Goal: Information Seeking & Learning: Check status

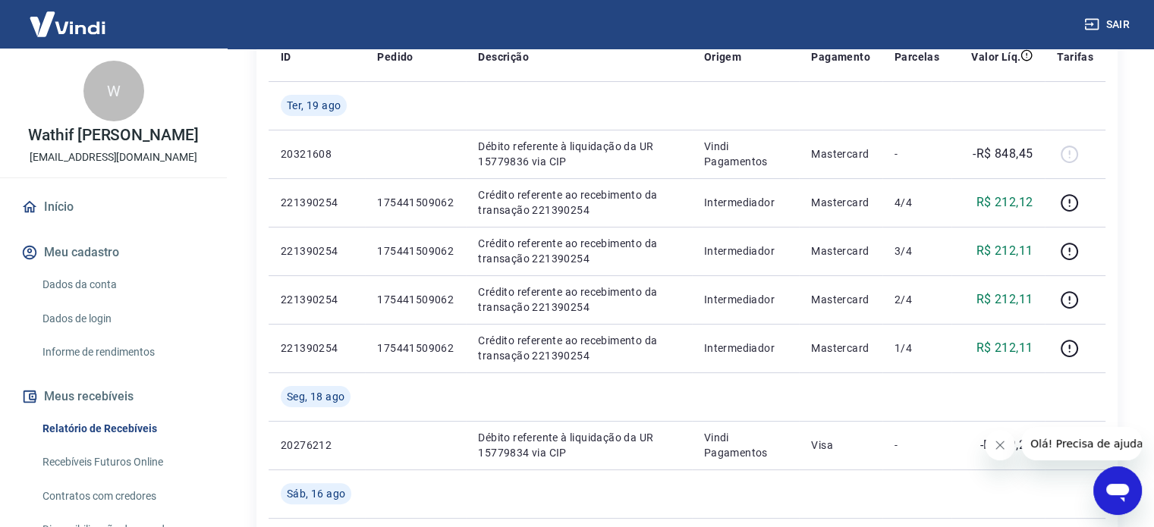
scroll to position [264, 0]
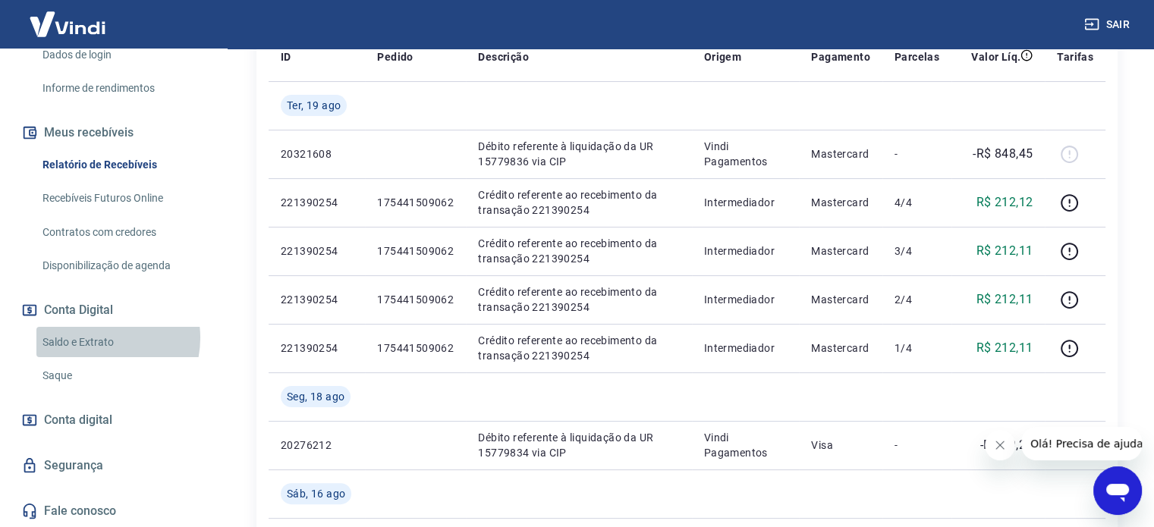
click at [96, 338] on link "Saldo e Extrato" at bounding box center [122, 342] width 172 height 31
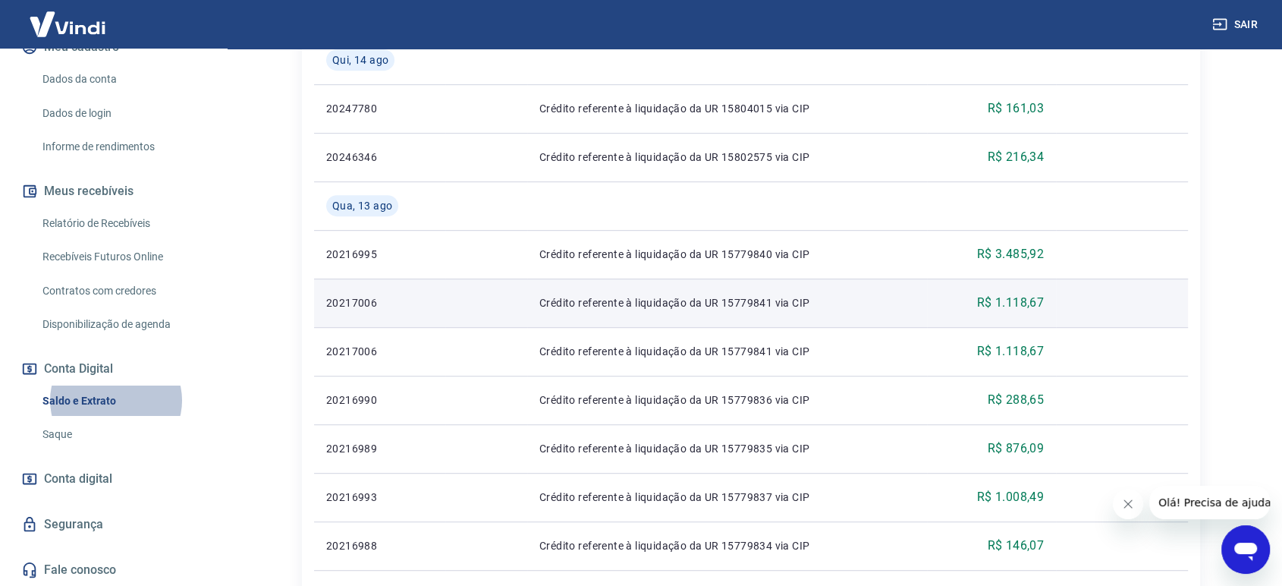
scroll to position [753, 0]
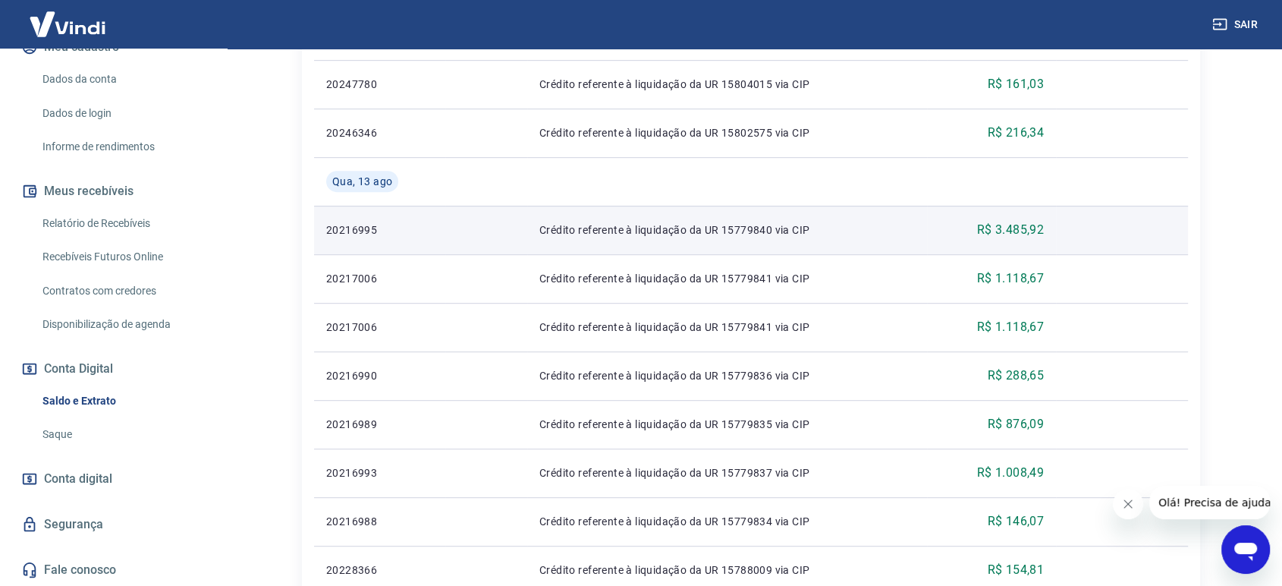
click at [1014, 228] on p "R$ 3.485,92" at bounding box center [1010, 230] width 67 height 18
click at [1055, 231] on td "R$ 3.485,92" at bounding box center [991, 230] width 129 height 49
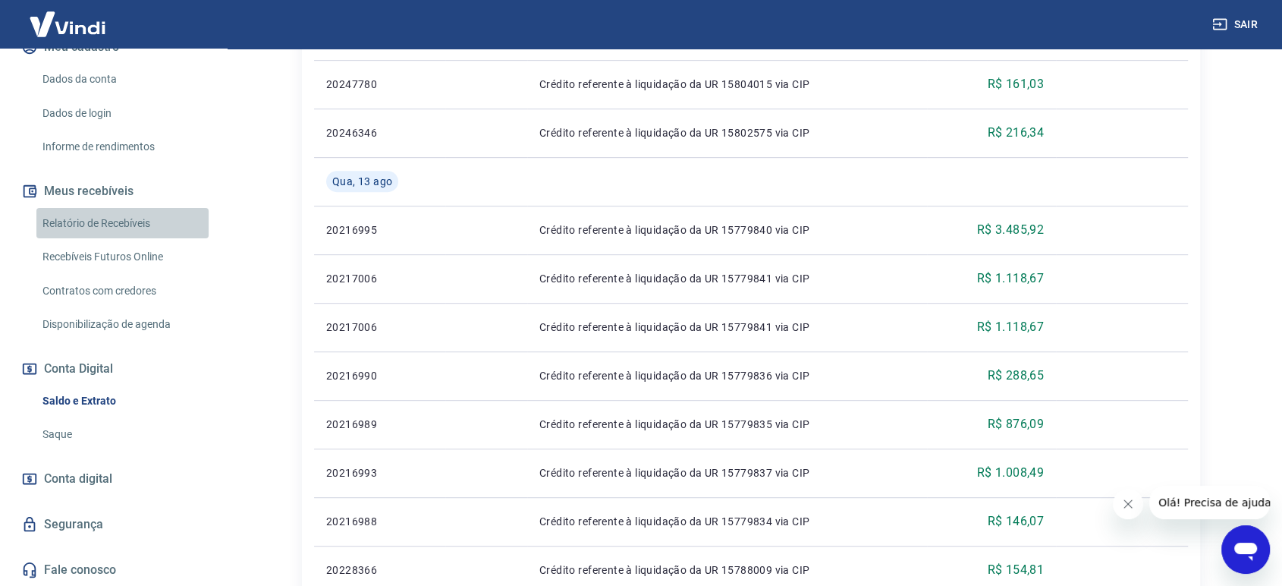
click at [143, 220] on link "Relatório de Recebíveis" at bounding box center [122, 223] width 172 height 31
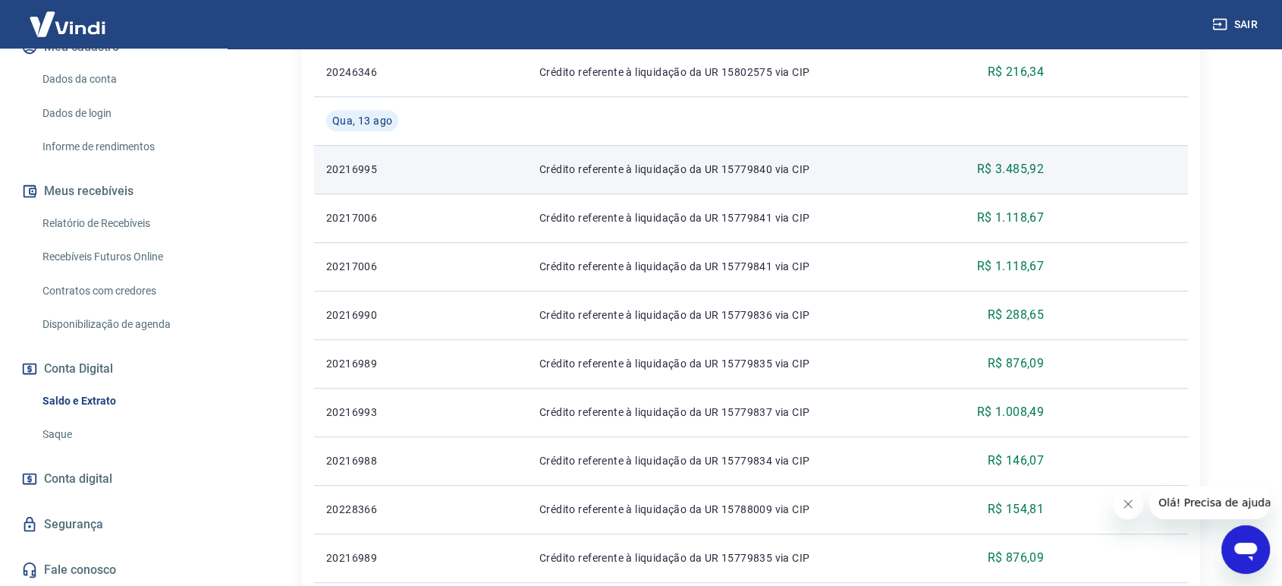
scroll to position [837, 0]
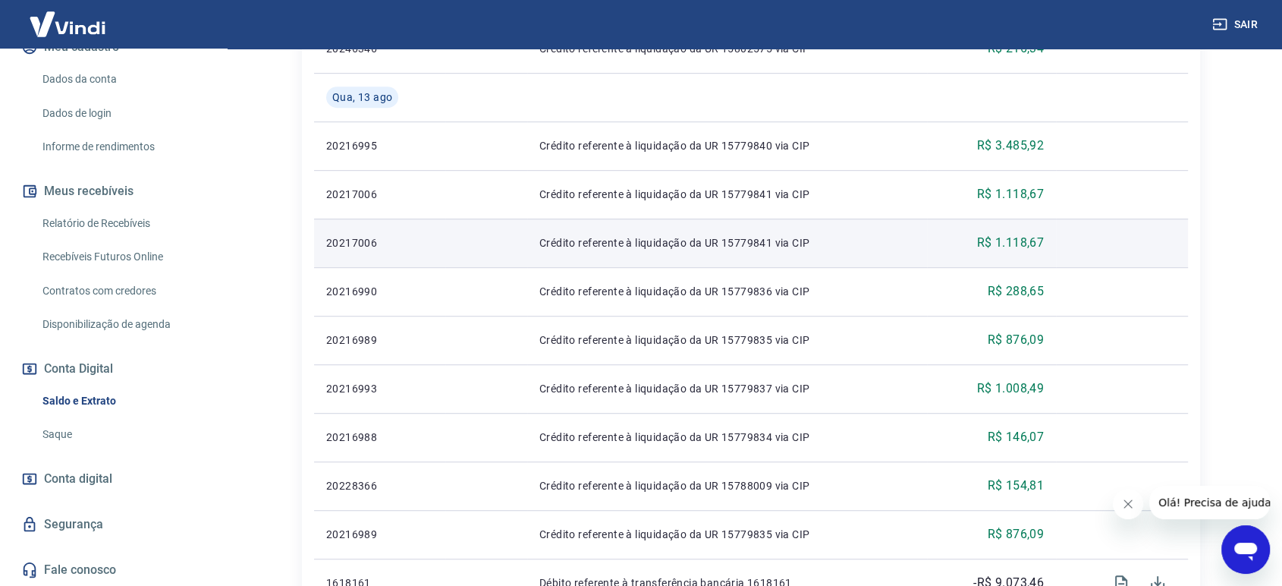
drag, startPoint x: 1058, startPoint y: 241, endPoint x: 1097, endPoint y: 247, distance: 39.3
click at [1097, 247] on td at bounding box center [1122, 243] width 132 height 49
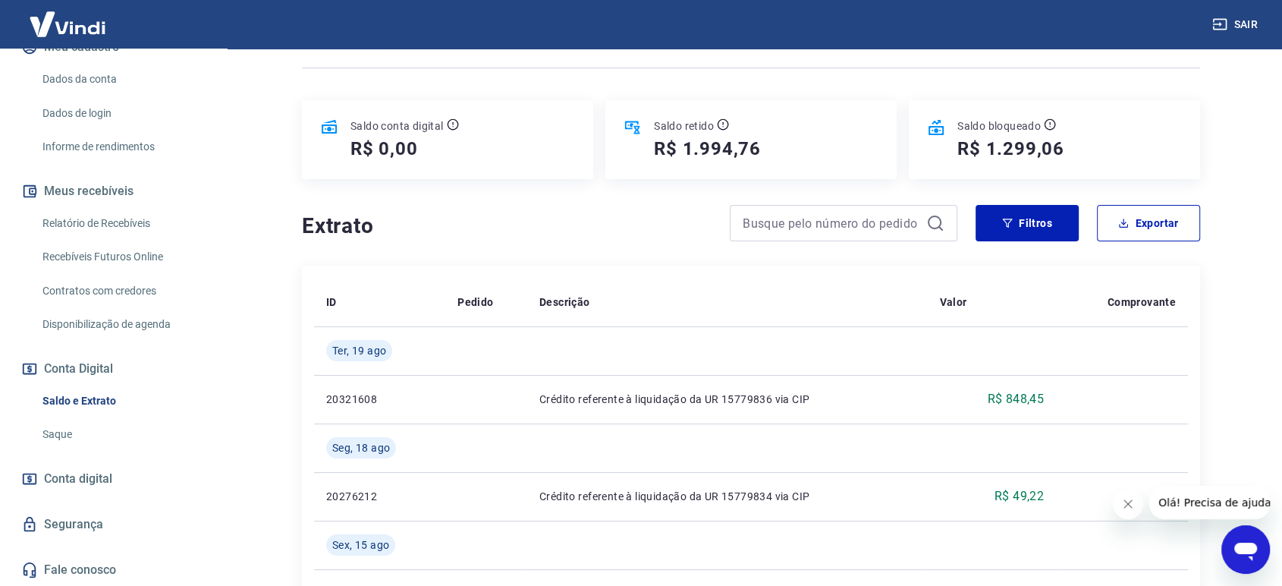
scroll to position [78, 0]
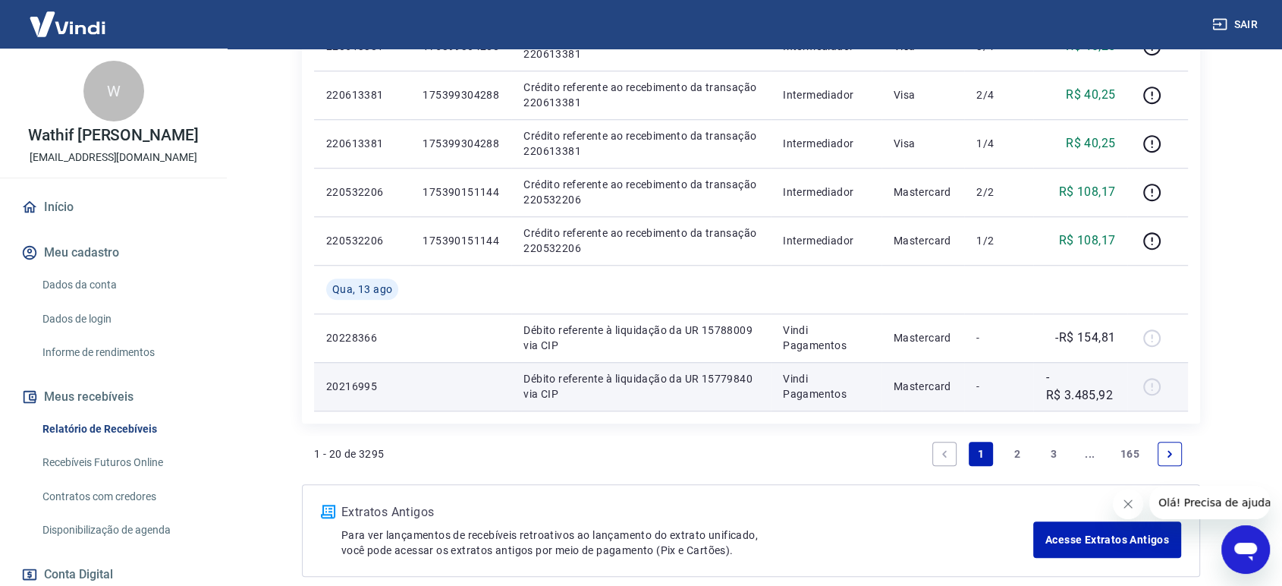
scroll to position [1310, 0]
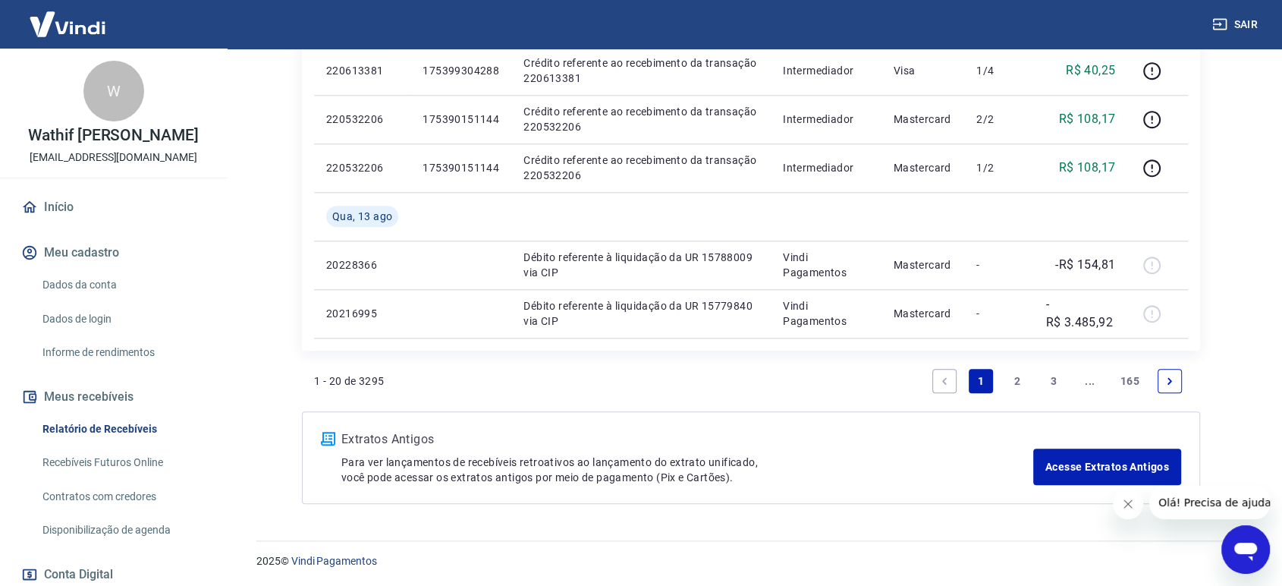
click at [1015, 378] on link "2" at bounding box center [1017, 381] width 24 height 24
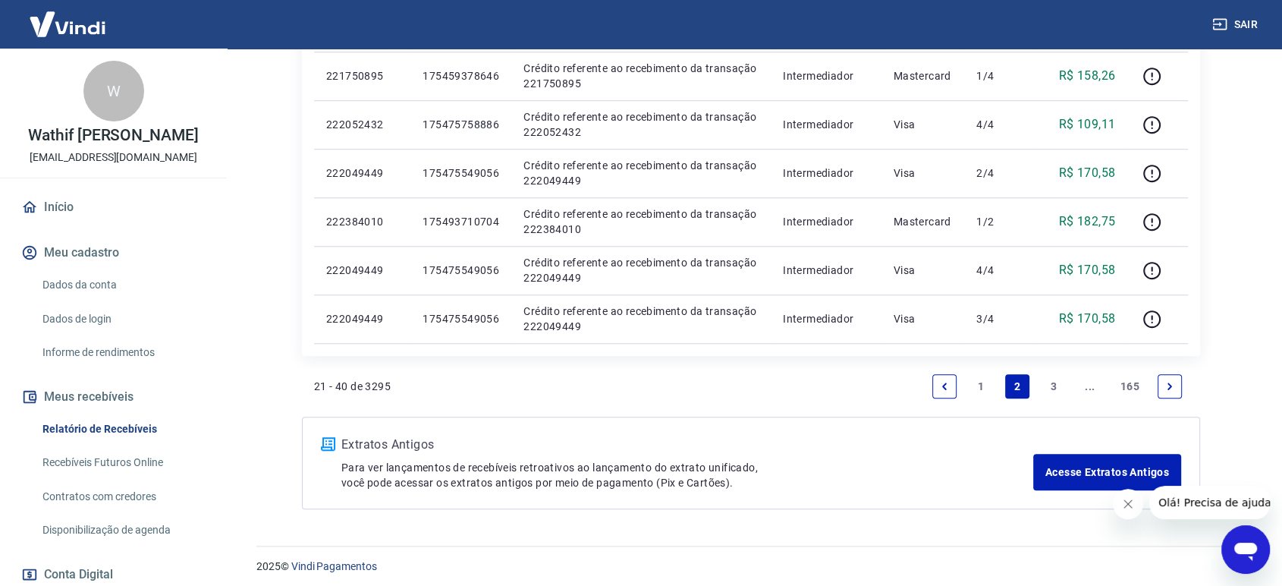
scroll to position [1115, 0]
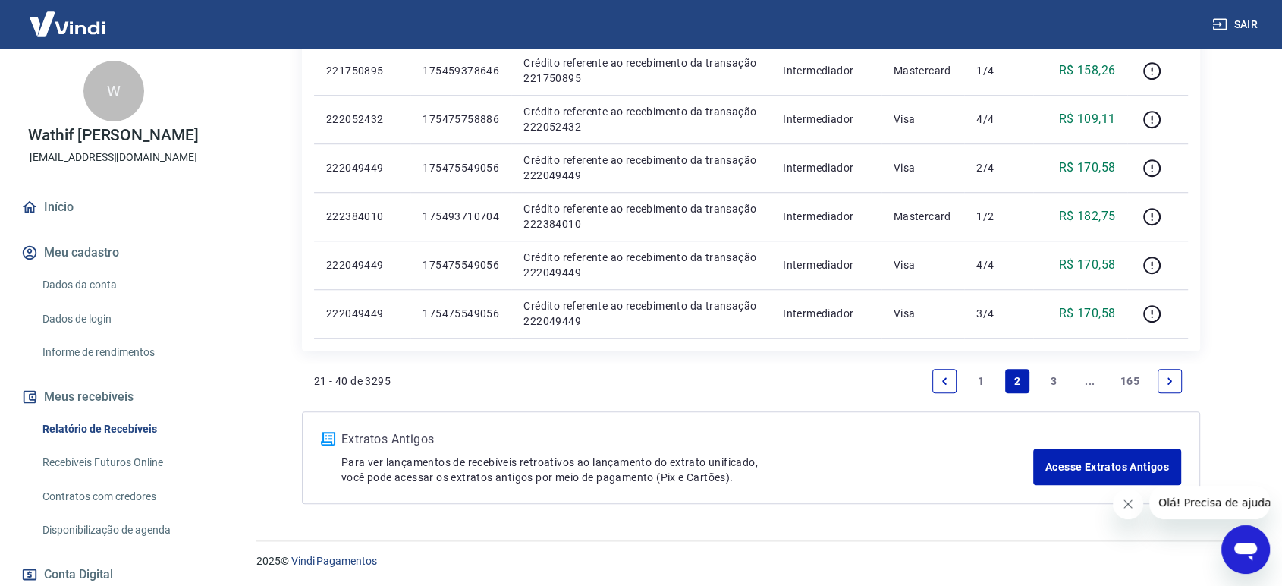
click at [951, 376] on link "Previous page" at bounding box center [944, 381] width 24 height 24
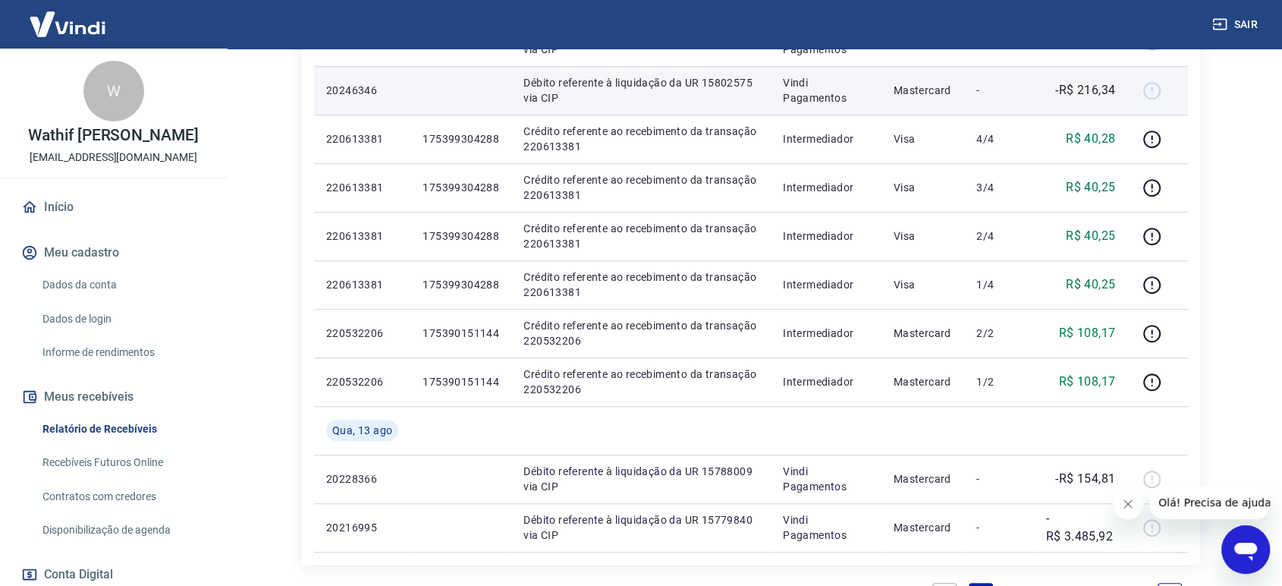
scroll to position [1310, 0]
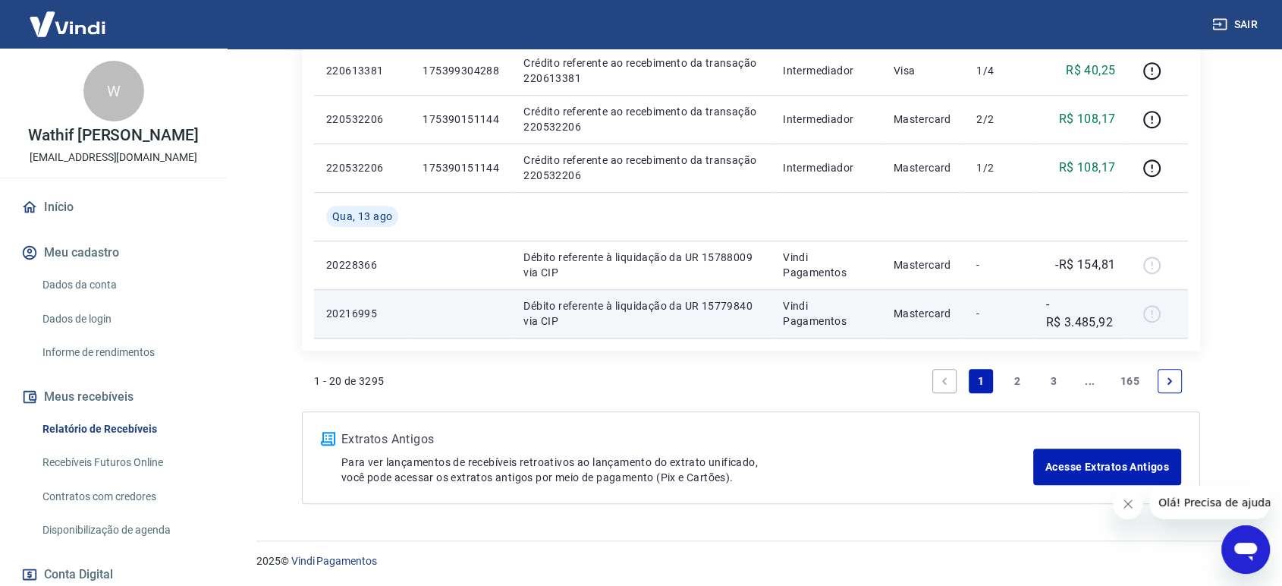
click at [1151, 314] on div at bounding box center [1158, 313] width 36 height 24
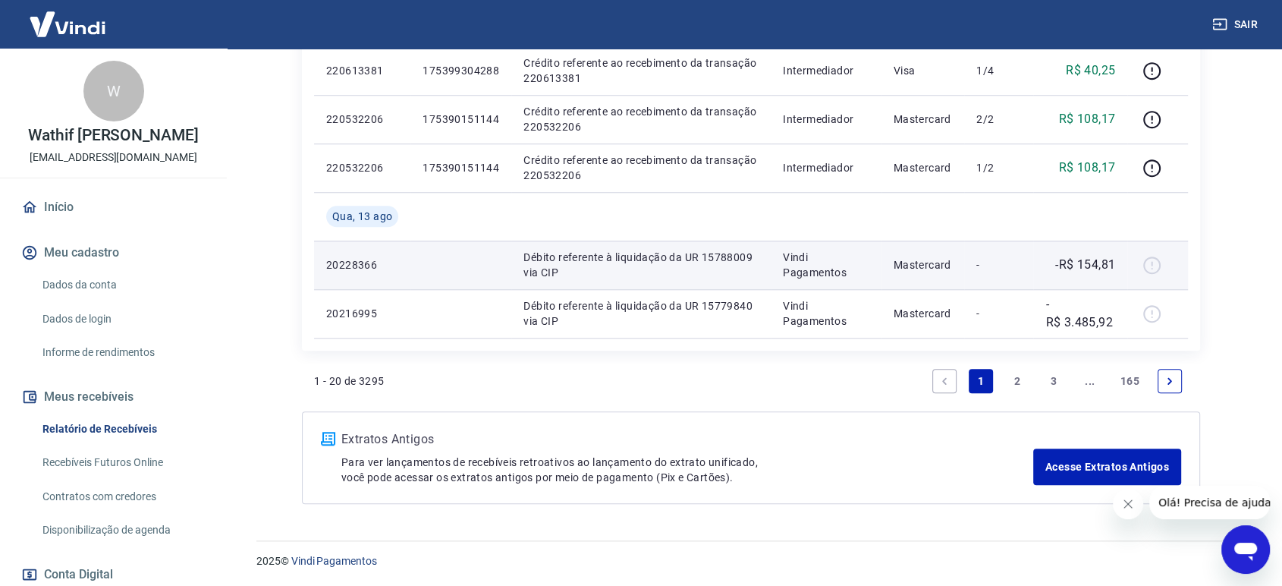
click at [1074, 269] on p "-R$ 154,81" at bounding box center [1085, 265] width 60 height 18
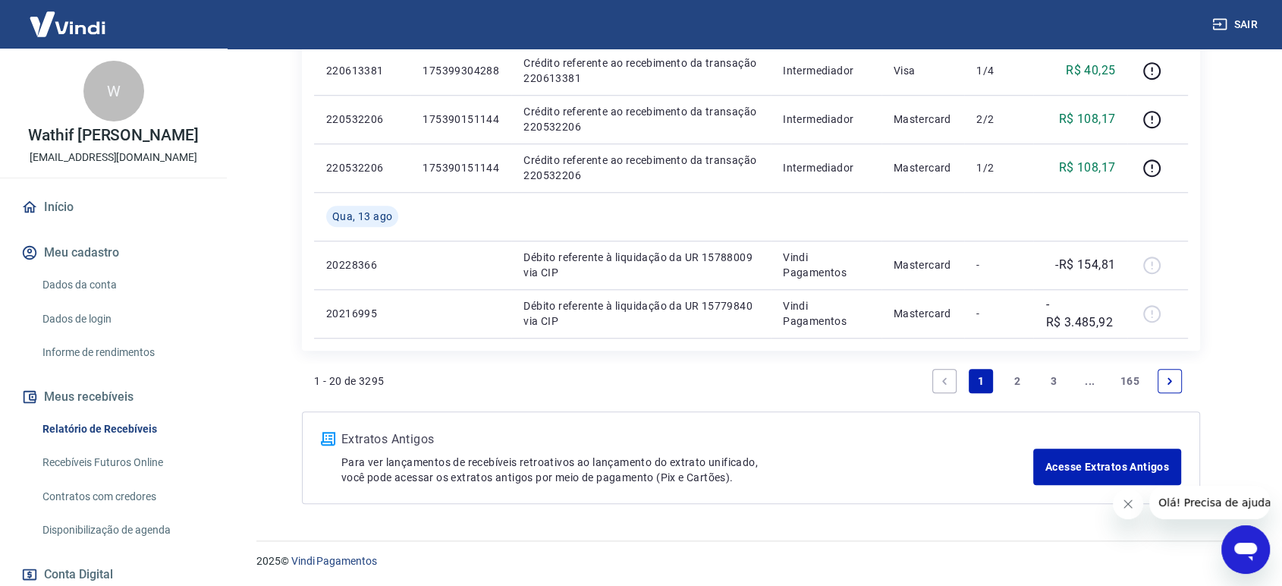
click at [1017, 379] on link "2" at bounding box center [1017, 381] width 24 height 24
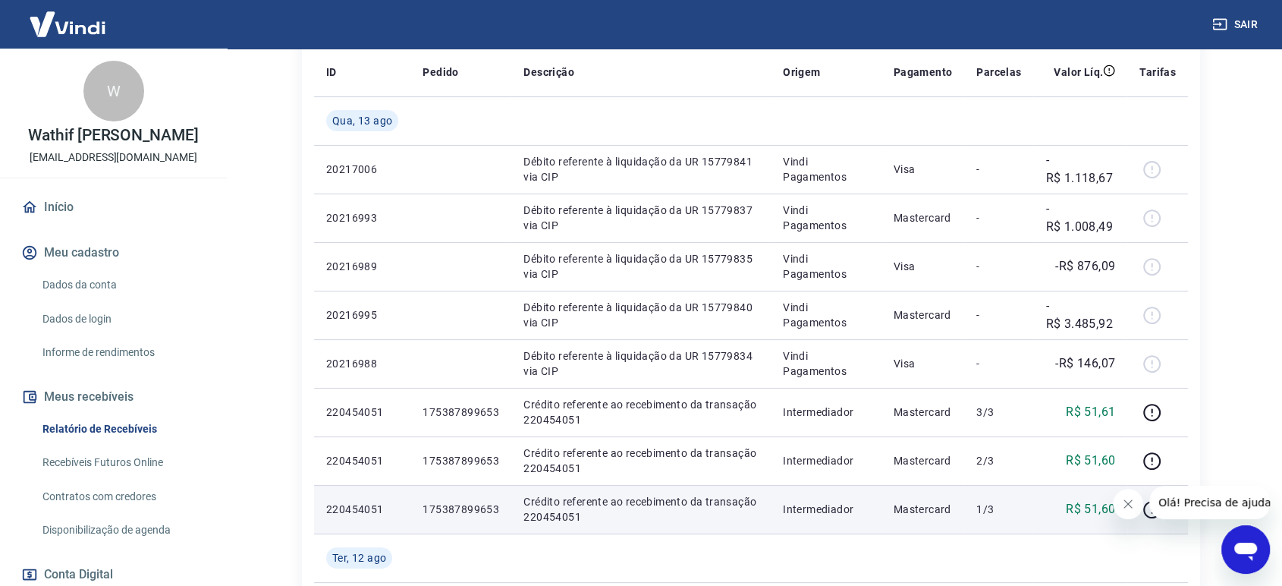
scroll to position [253, 0]
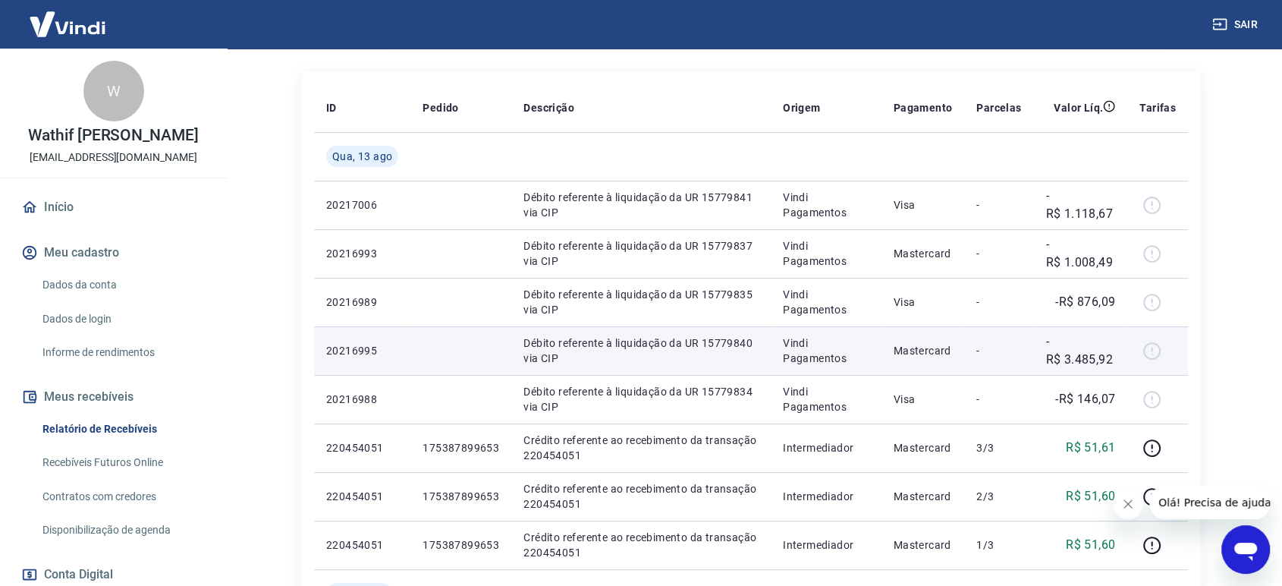
click at [821, 361] on p "Vindi Pagamentos" at bounding box center [826, 350] width 86 height 30
click at [719, 338] on p "Débito referente à liquidação da UR 15779840 via CIP" at bounding box center [641, 350] width 235 height 30
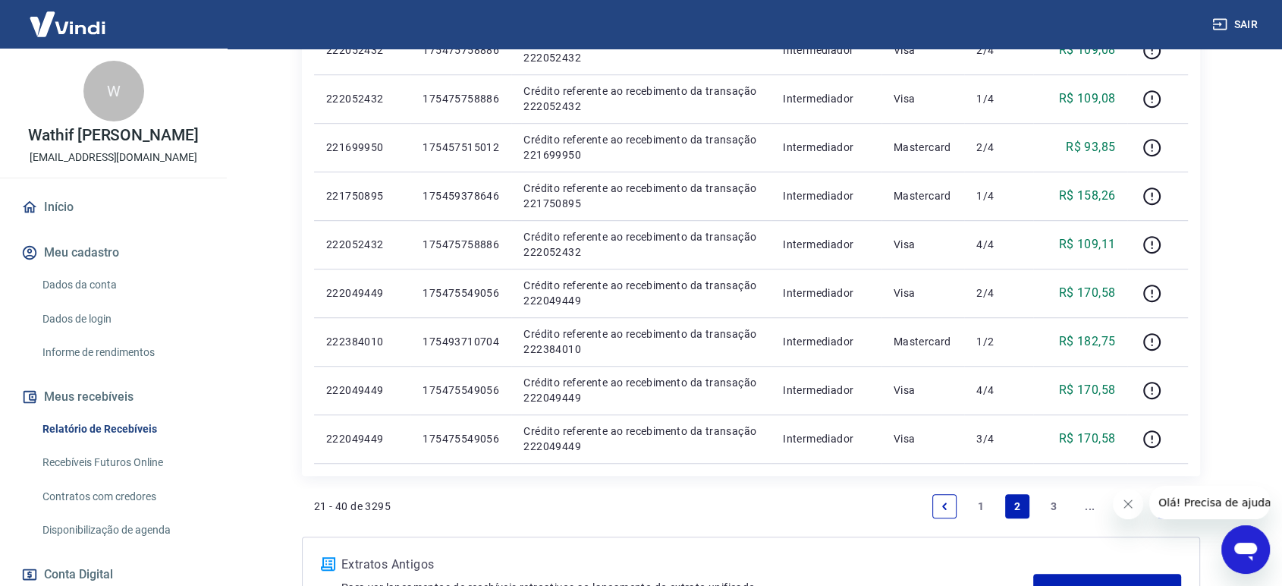
scroll to position [1115, 0]
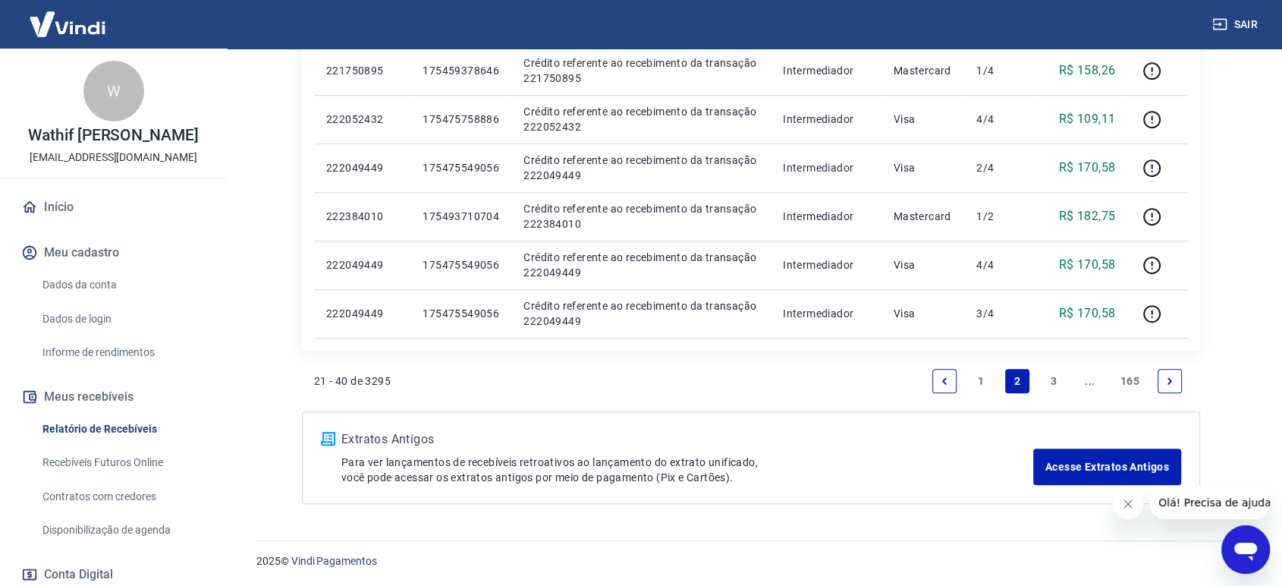
click at [980, 383] on link "1" at bounding box center [981, 381] width 24 height 24
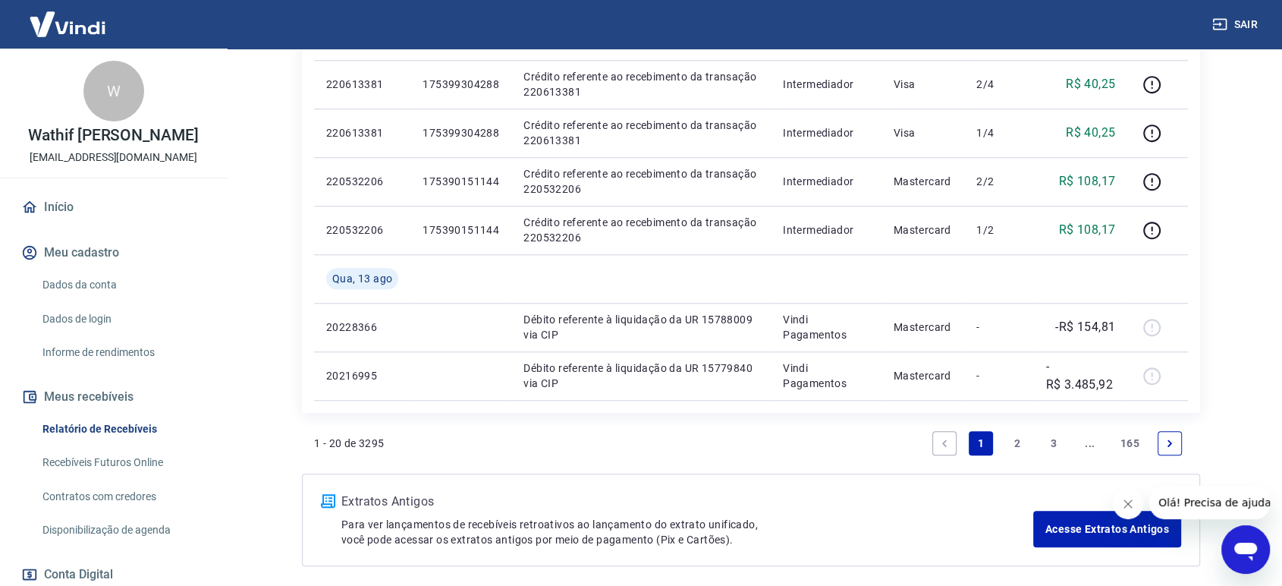
scroll to position [1310, 0]
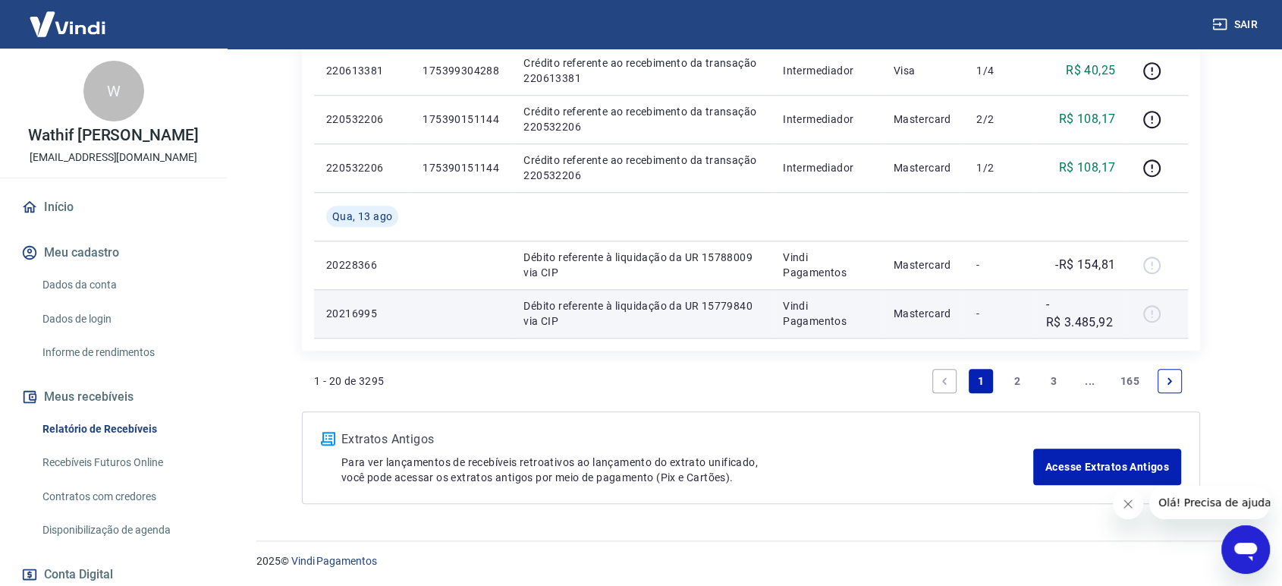
click at [1095, 320] on p "-R$ 3.485,92" at bounding box center [1081, 313] width 70 height 36
click at [1095, 321] on p "-R$ 3.485,92" at bounding box center [1081, 313] width 70 height 36
click at [340, 307] on p "20216995" at bounding box center [362, 313] width 72 height 15
click at [672, 310] on p "Débito referente à liquidação da UR 15779840 via CIP" at bounding box center [641, 313] width 235 height 30
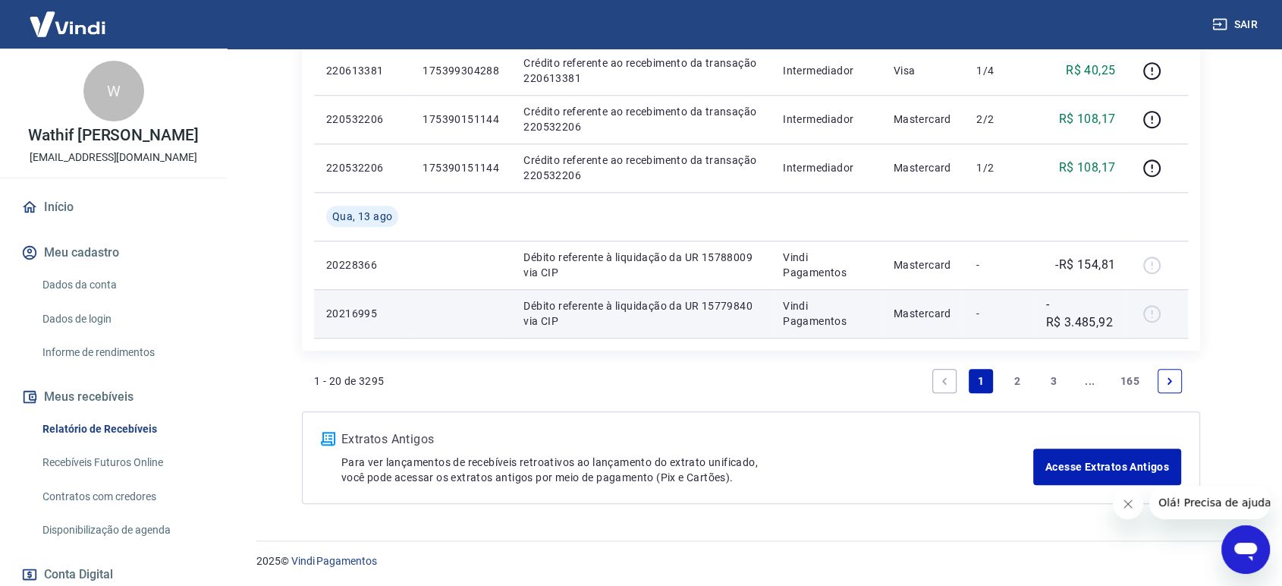
click at [724, 309] on p "Débito referente à liquidação da UR 15779840 via CIP" at bounding box center [641, 313] width 235 height 30
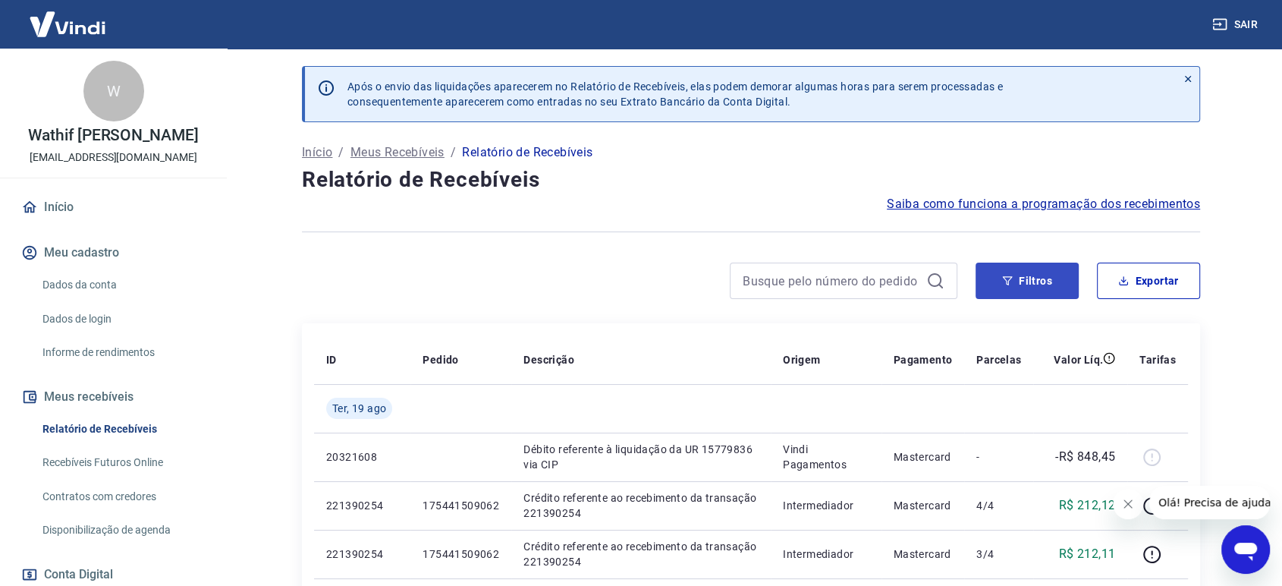
scroll to position [0, 0]
click at [986, 277] on button "Filtros" at bounding box center [1027, 281] width 103 height 36
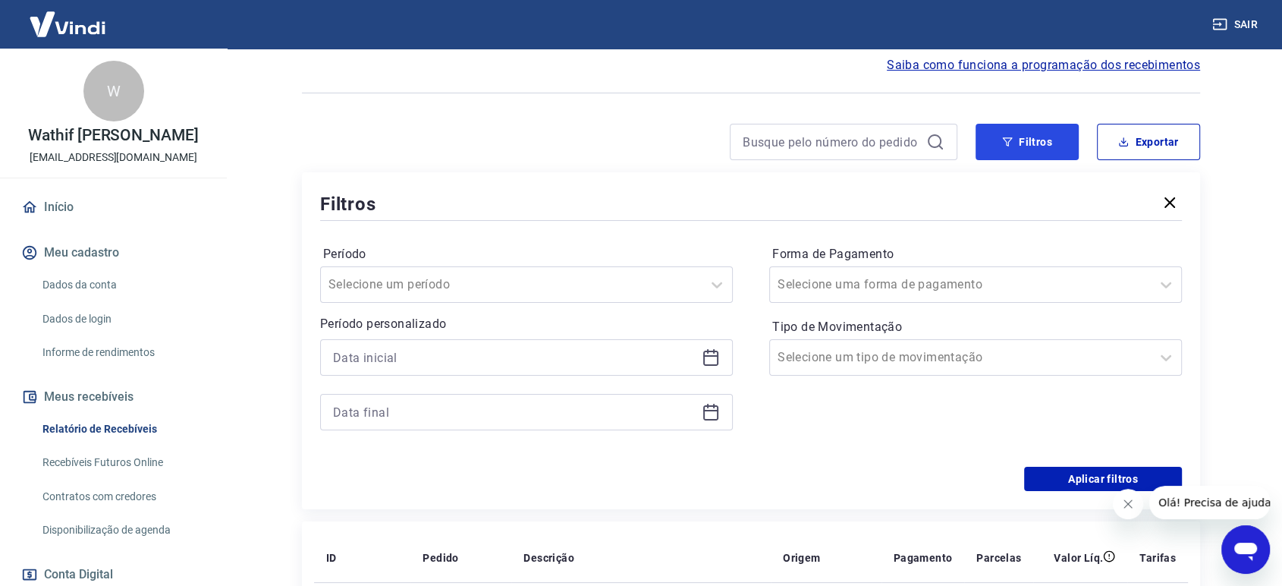
scroll to position [168, 0]
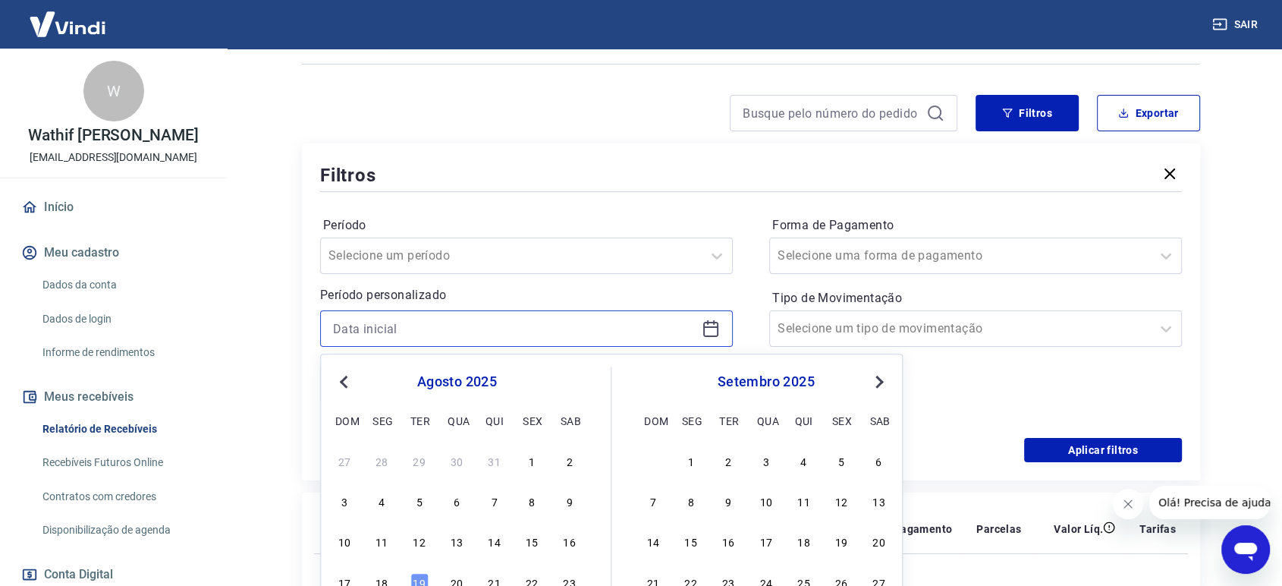
click at [425, 327] on input at bounding box center [514, 328] width 363 height 23
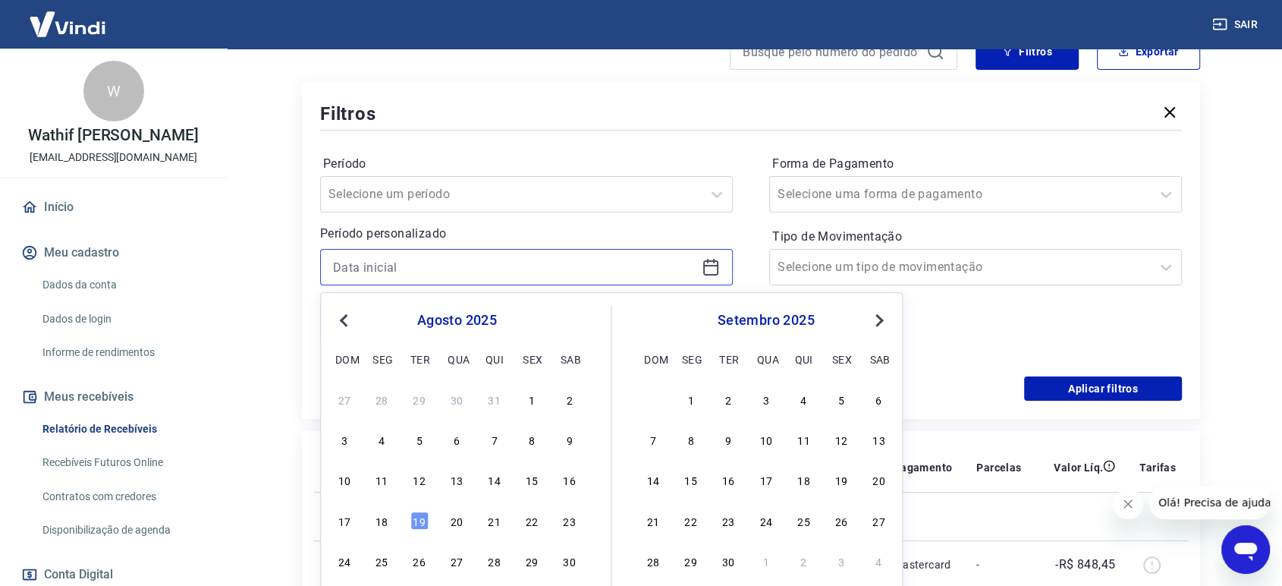
scroll to position [253, 0]
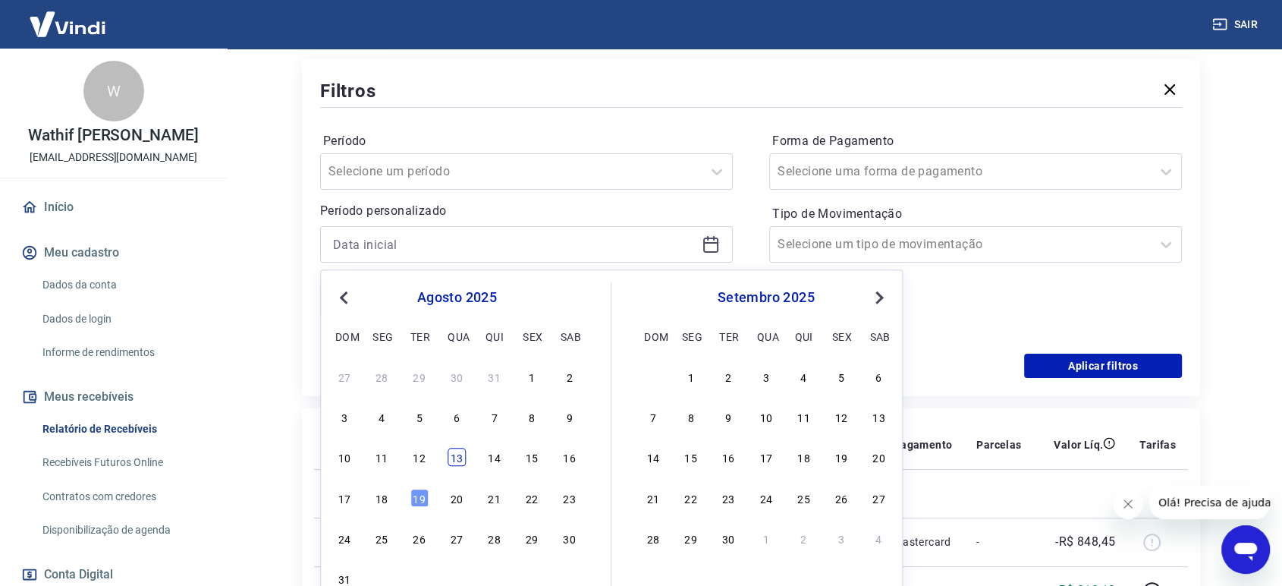
click at [460, 454] on div "13" at bounding box center [457, 457] width 18 height 18
type input "13/08/2025"
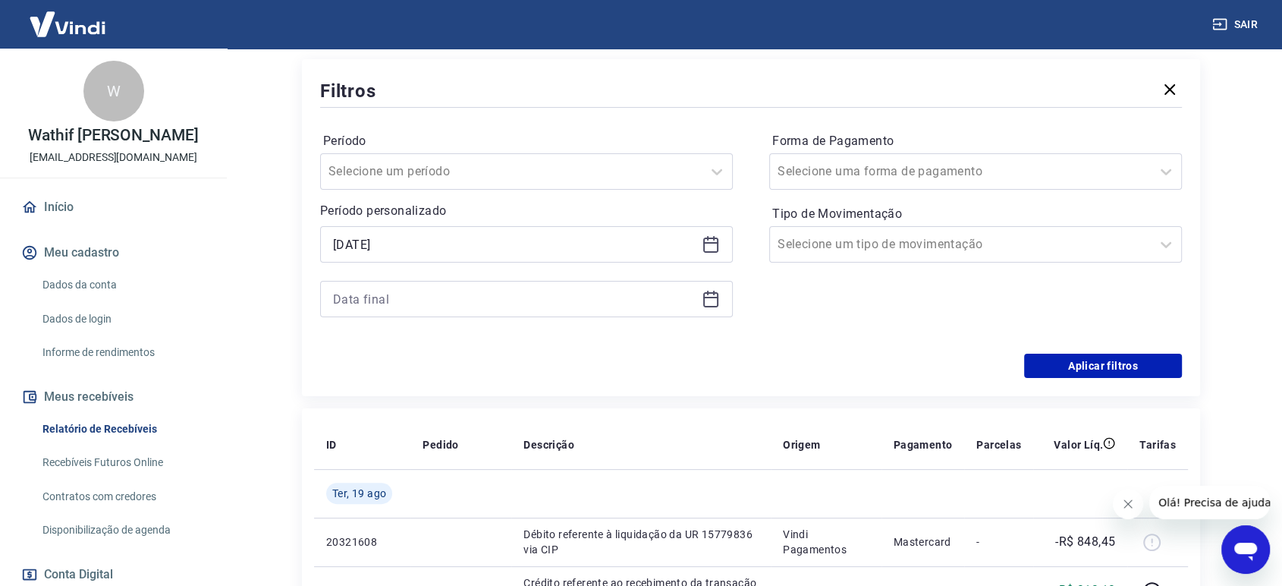
click at [715, 297] on icon at bounding box center [710, 298] width 15 height 2
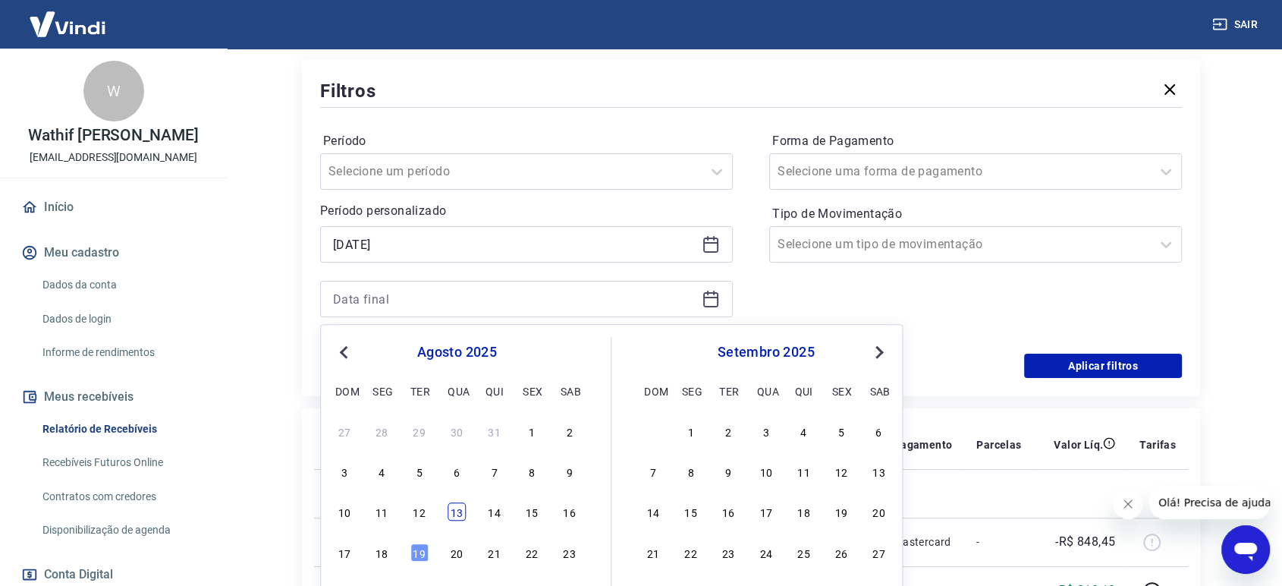
click at [458, 510] on div "13" at bounding box center [457, 512] width 18 height 18
type input "13/08/2025"
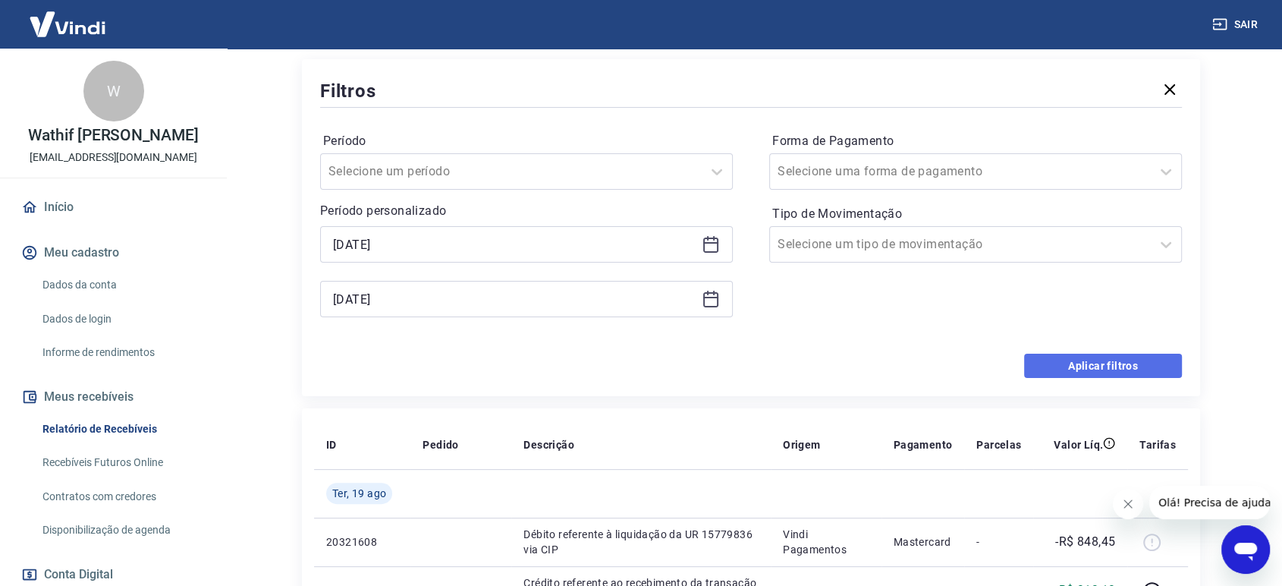
click at [1118, 362] on button "Aplicar filtros" at bounding box center [1103, 366] width 158 height 24
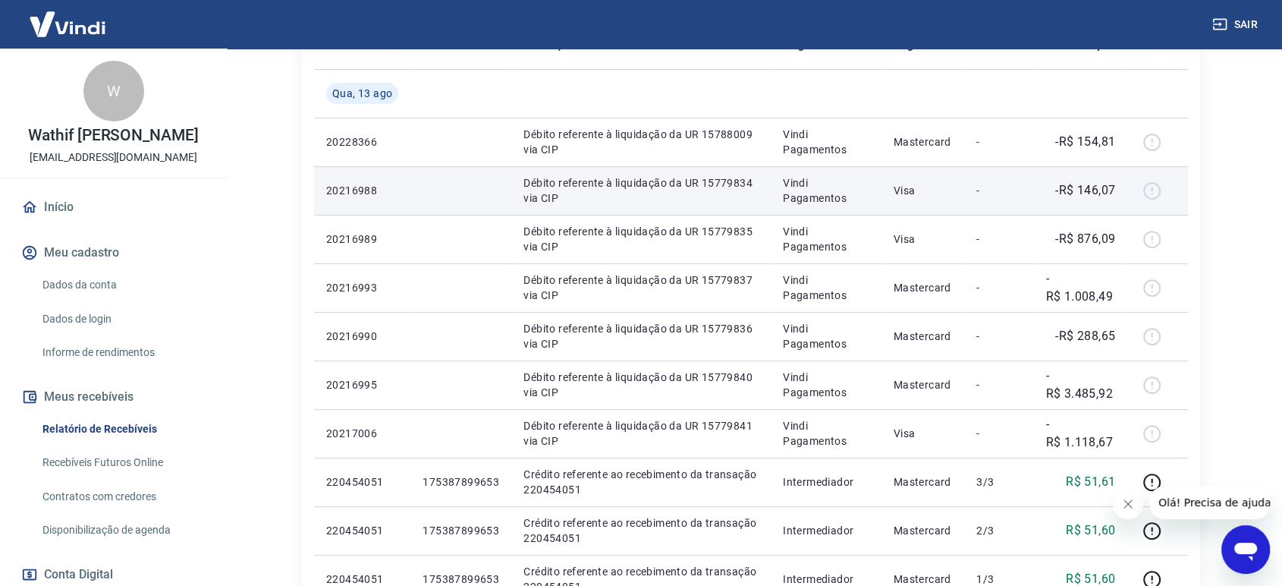
scroll to position [337, 0]
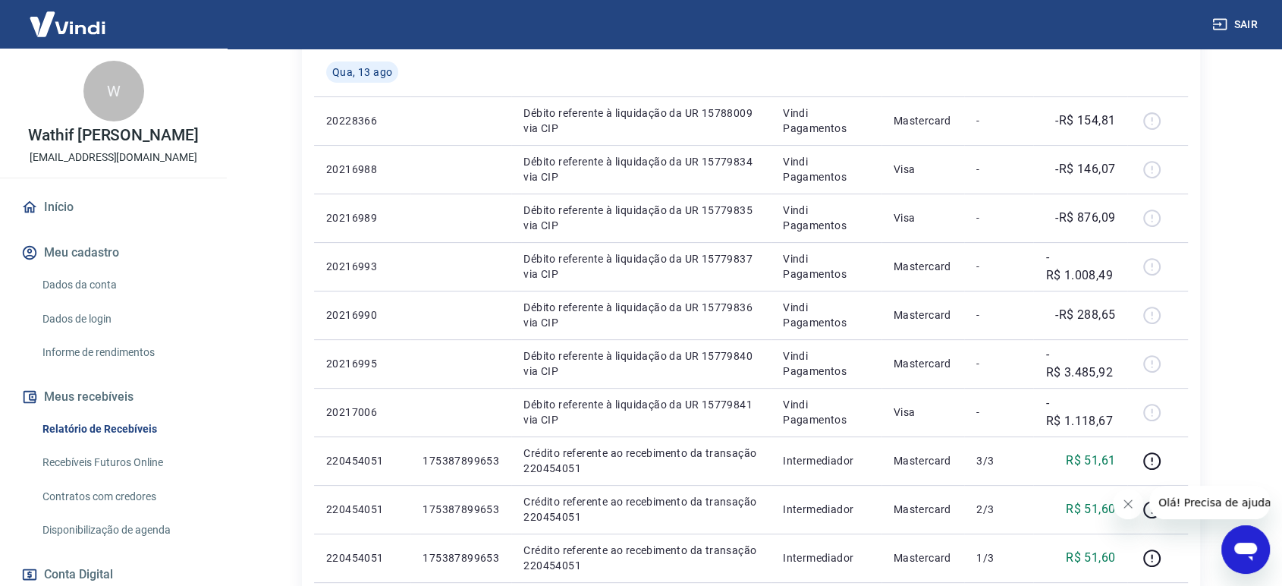
click at [1121, 499] on button "Fechar mensagem da empresa" at bounding box center [1128, 504] width 30 height 30
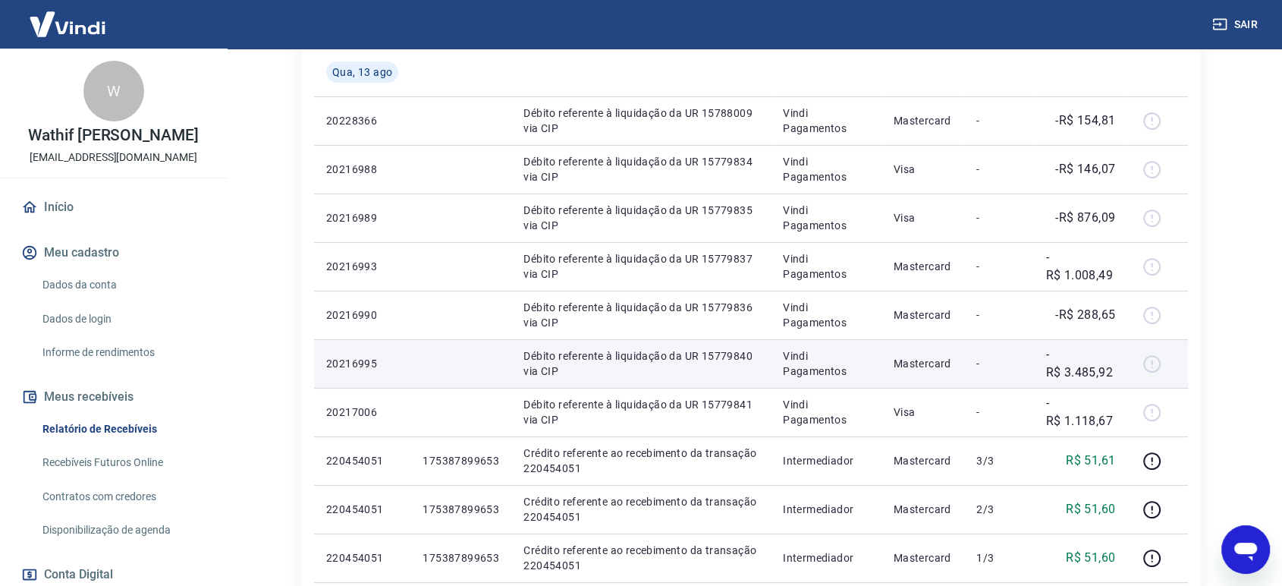
click at [1153, 363] on div at bounding box center [1158, 363] width 36 height 24
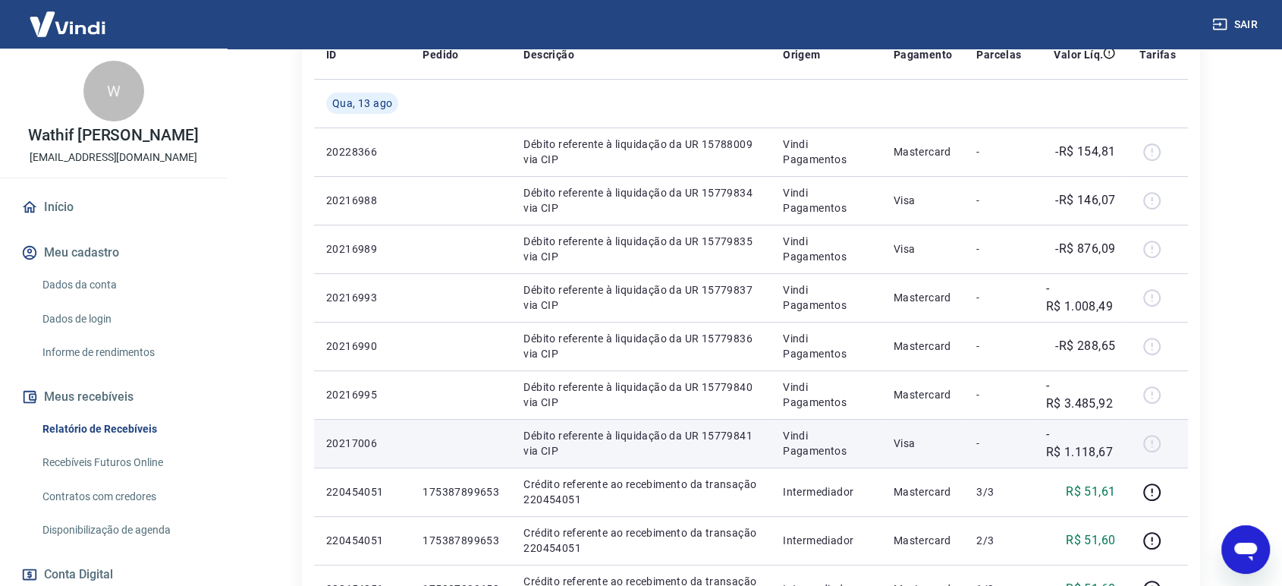
scroll to position [328, 0]
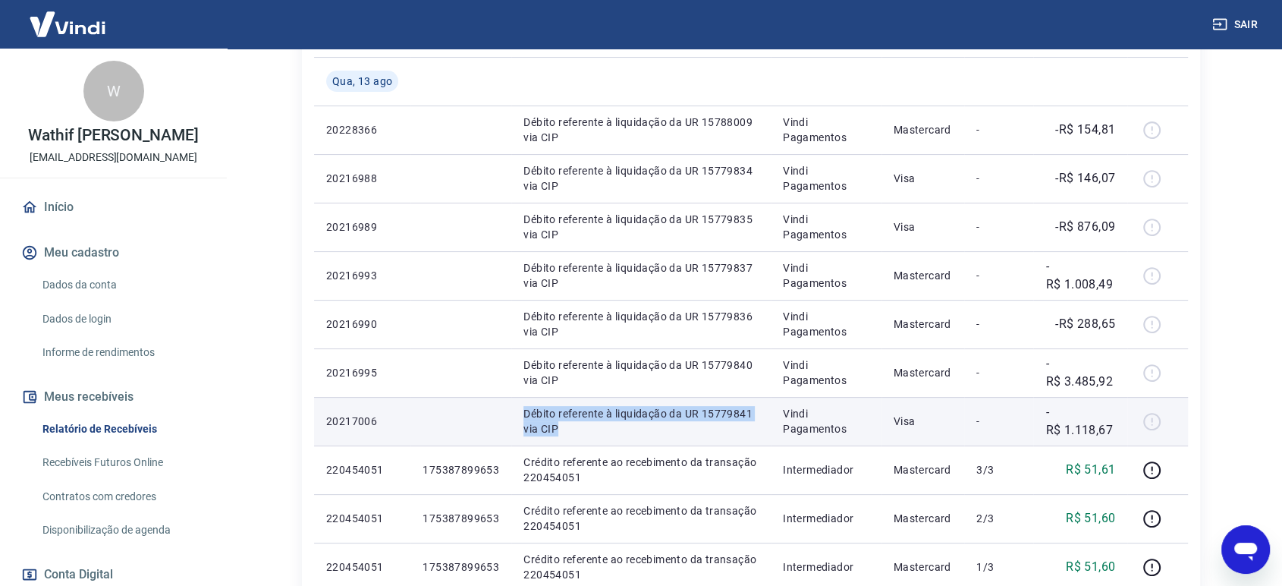
drag, startPoint x: 616, startPoint y: 430, endPoint x: 518, endPoint y: 409, distance: 100.2
click at [518, 409] on td "Débito referente à liquidação da UR 15779841 via CIP" at bounding box center [640, 421] width 259 height 49
copy p "Débito referente à liquidação da UR 15779841 via CIP"
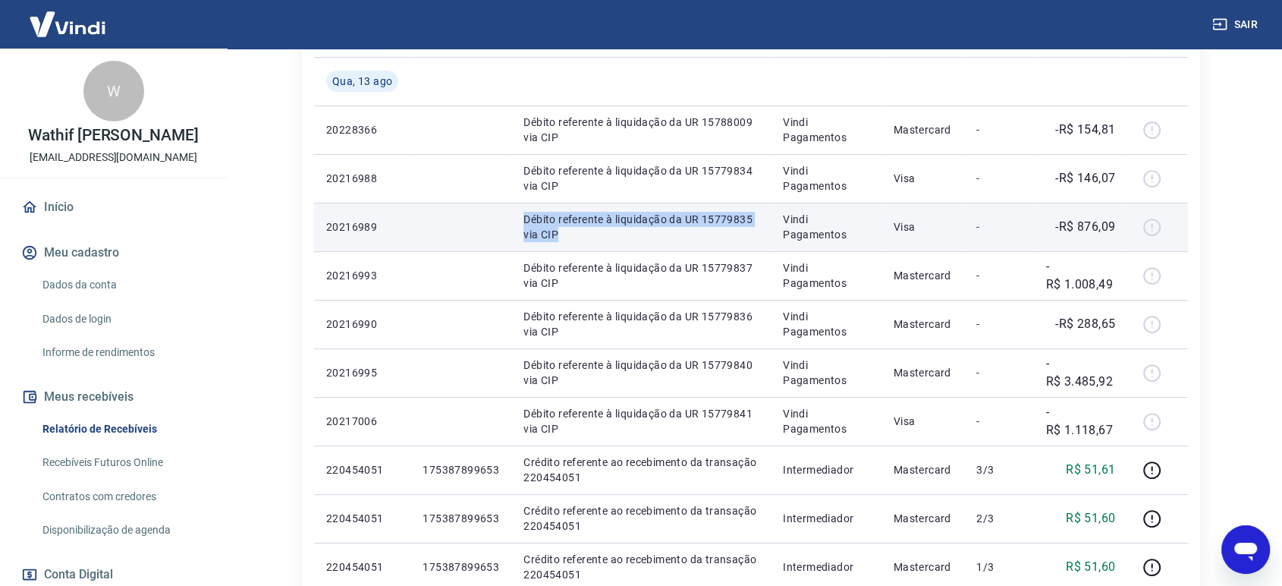
drag, startPoint x: 597, startPoint y: 228, endPoint x: 489, endPoint y: 225, distance: 107.8
click at [489, 225] on tr "20216989 Débito referente à liquidação da UR 15779835 via CIP Vindi Pagamentos …" at bounding box center [751, 227] width 874 height 49
copy tr "Débito referente à liquidação da UR 15779835 via CIP"
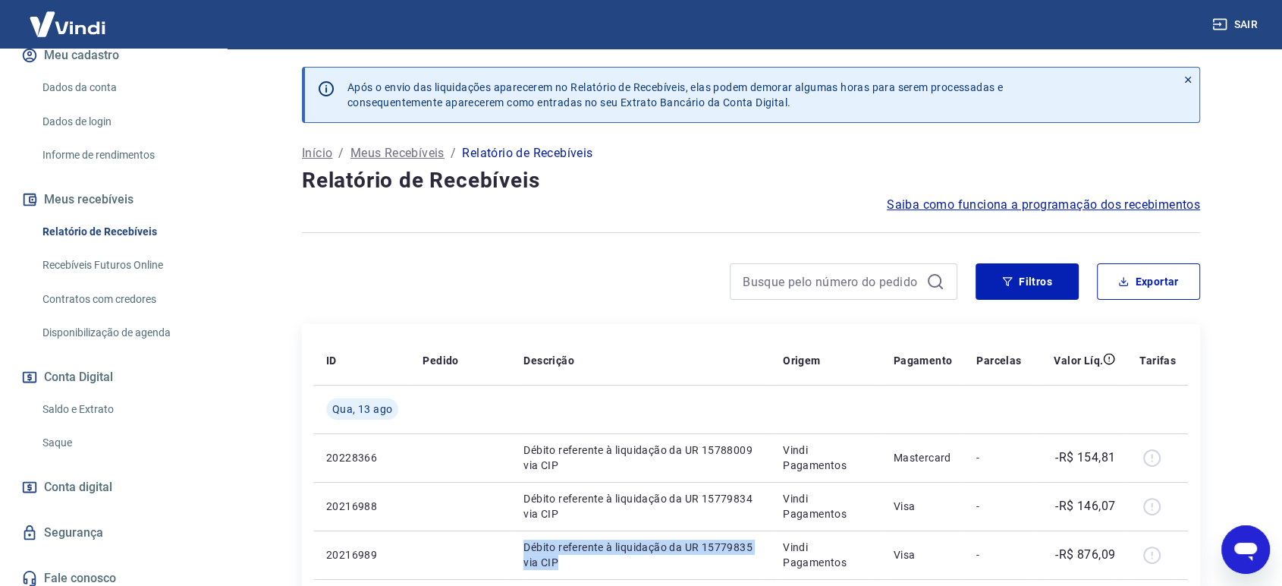
scroll to position [206, 0]
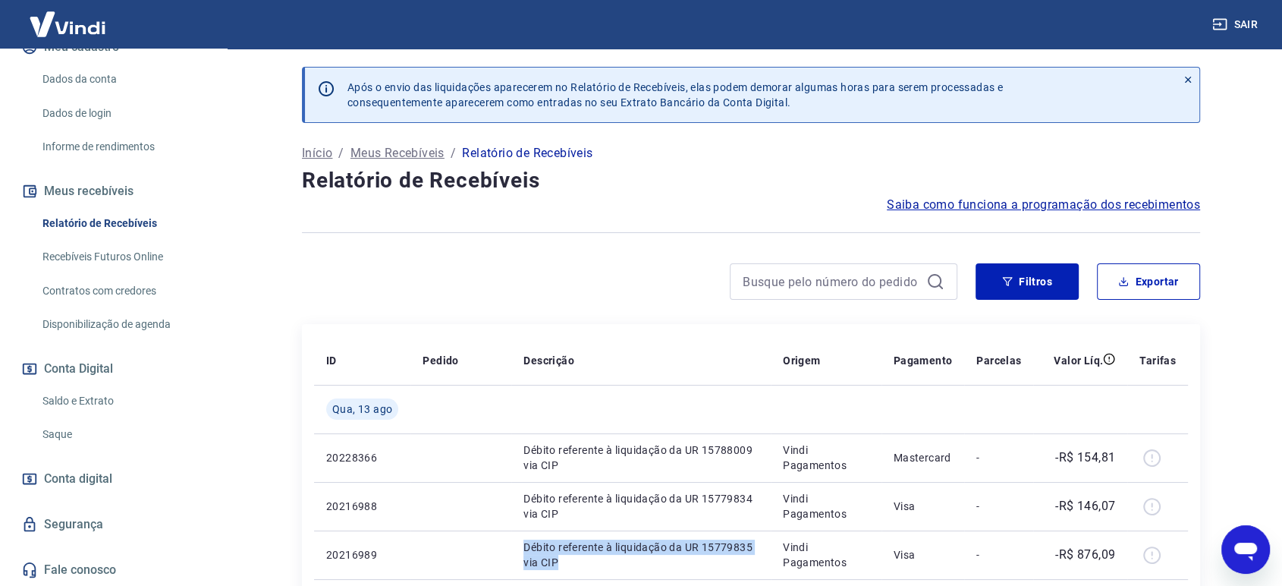
click at [89, 407] on link "Saldo e Extrato" at bounding box center [122, 400] width 172 height 31
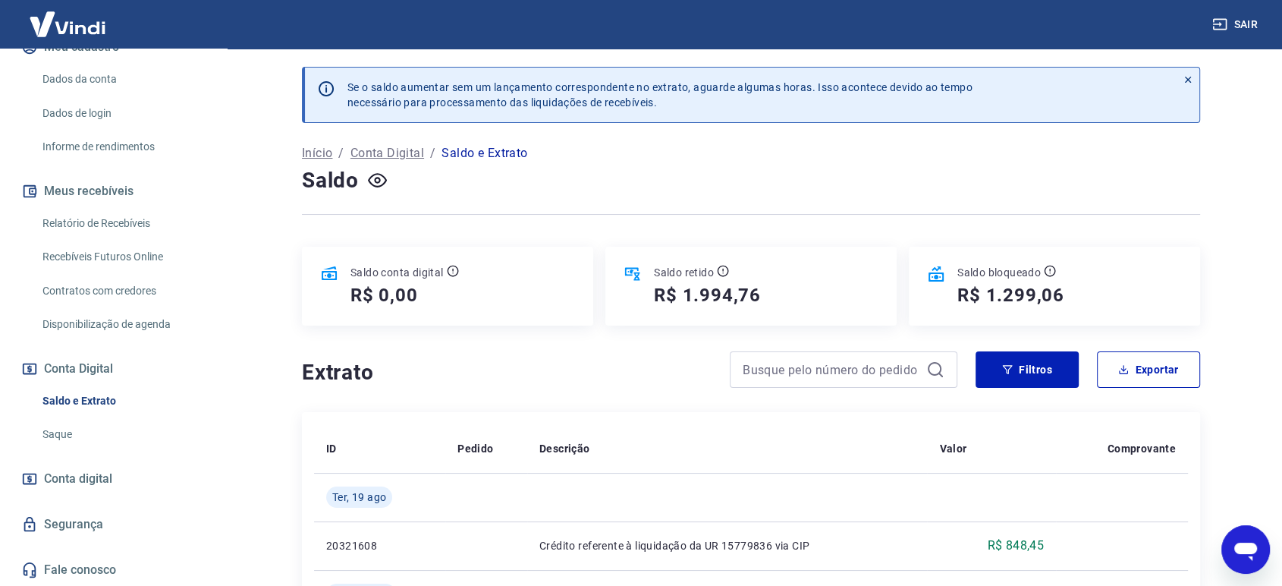
click at [1186, 76] on icon at bounding box center [1188, 79] width 11 height 11
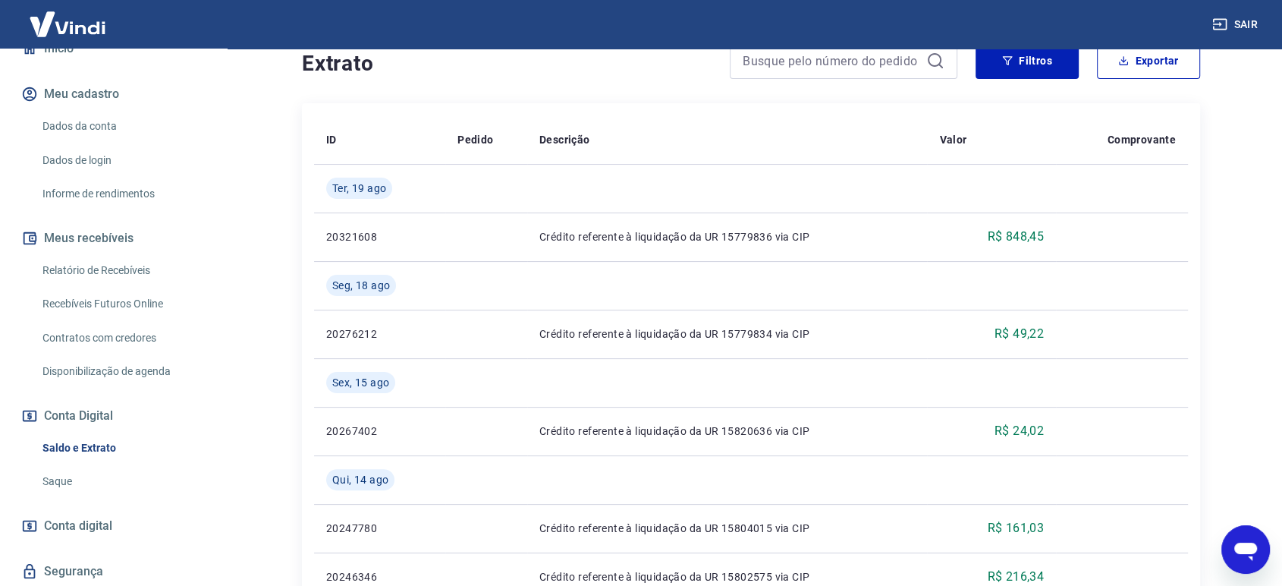
scroll to position [206, 0]
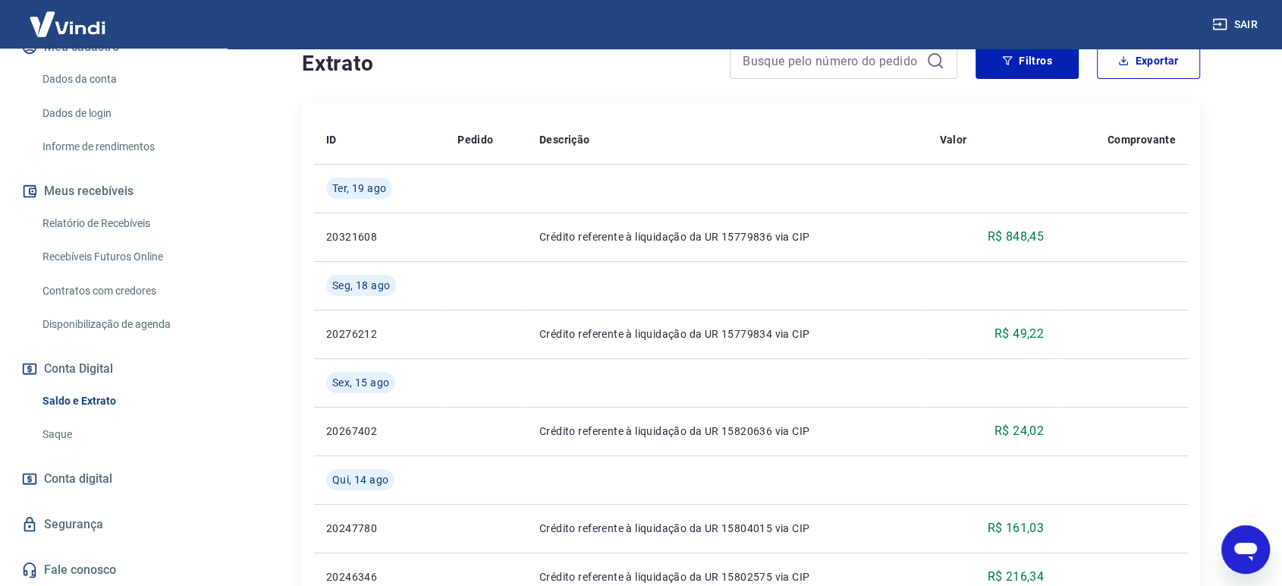
click at [85, 432] on link "Saque" at bounding box center [122, 434] width 172 height 31
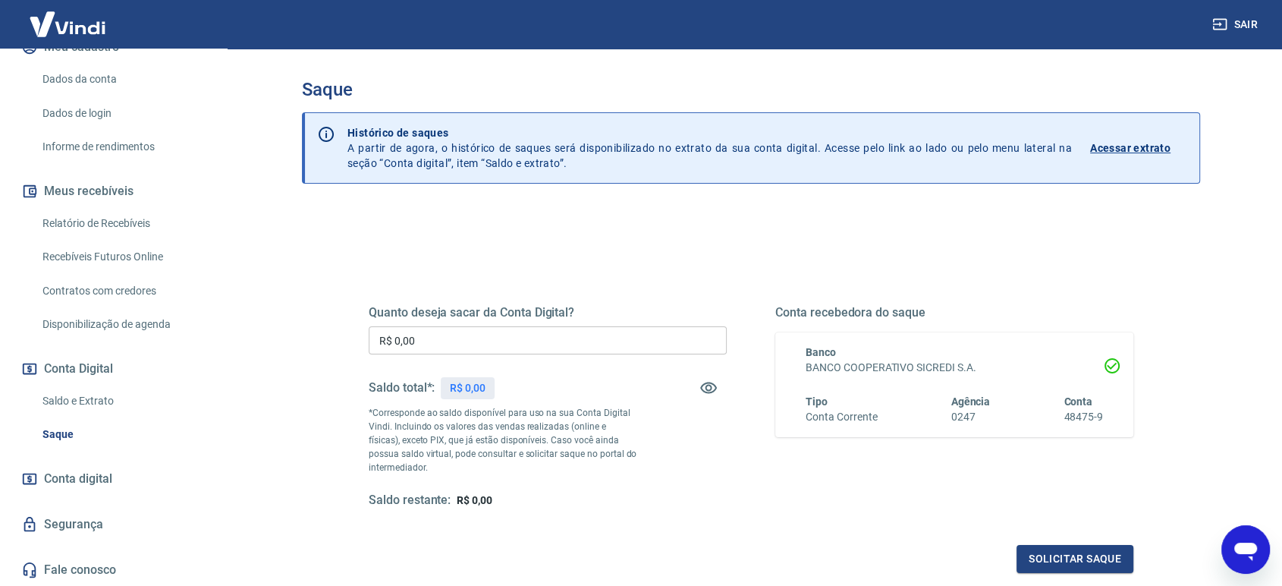
scroll to position [164, 0]
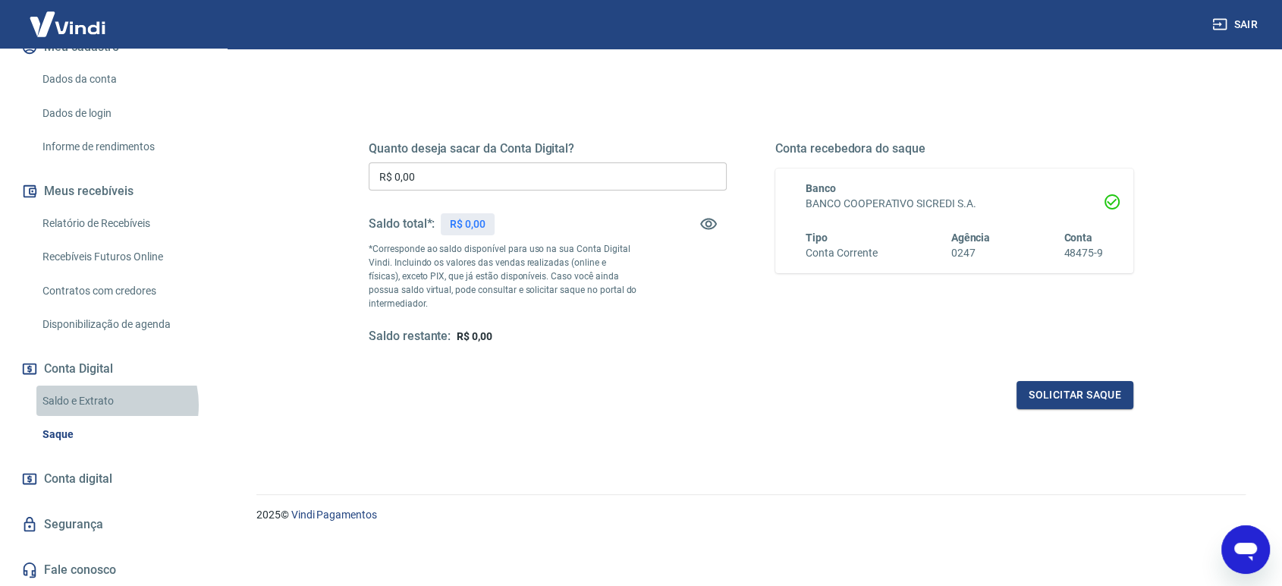
click at [99, 404] on link "Saldo e Extrato" at bounding box center [122, 400] width 172 height 31
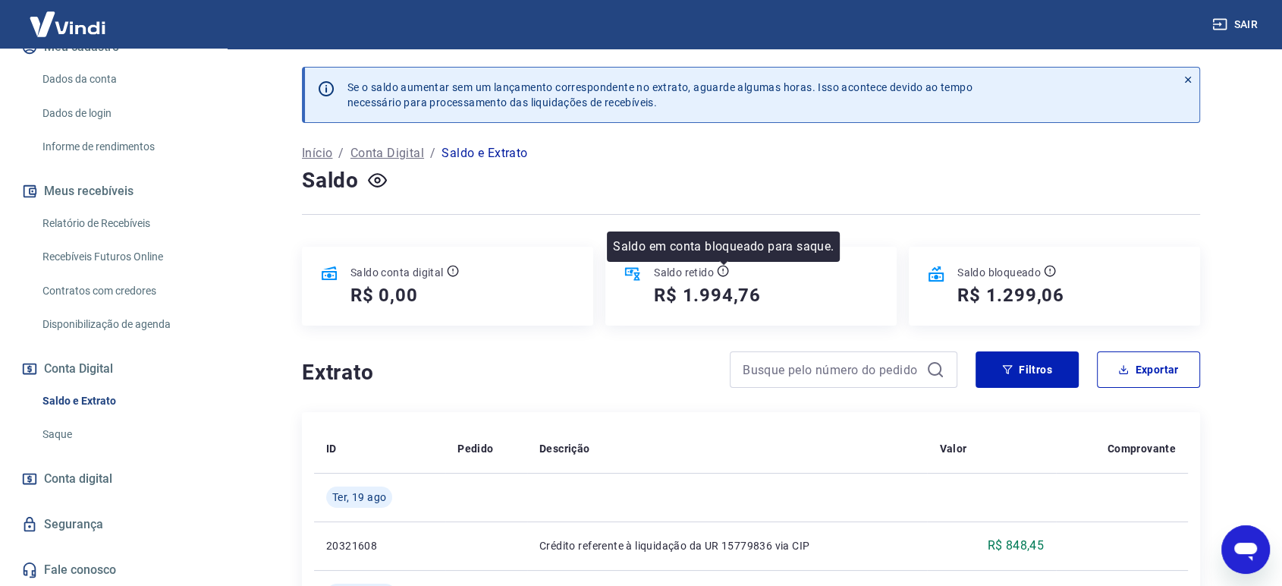
click at [725, 273] on icon at bounding box center [723, 271] width 12 height 12
click at [625, 278] on icon at bounding box center [633, 274] width 18 height 18
